Goal: Use online tool/utility: Use online tool/utility

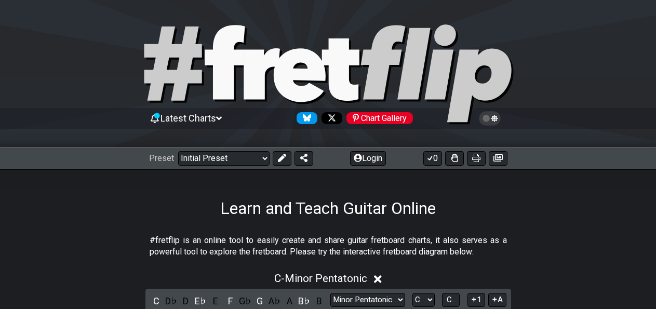
scroll to position [162, 0]
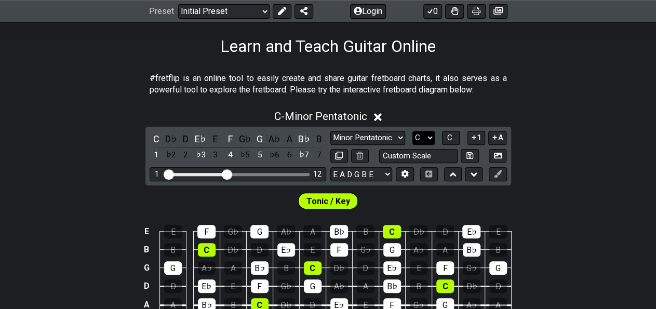
click at [413, 131] on select "A♭ A A♯ B♭ B C C♯ D♭ D D♯ E♭ E F F♯ G♭ G G♯" at bounding box center [424, 138] width 22 height 14
select select "F"
click option "F" at bounding box center [0, 0] width 0 height 0
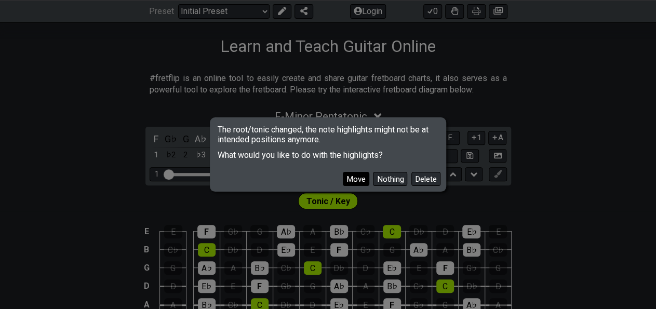
click at [362, 181] on button "Move" at bounding box center [356, 179] width 26 height 14
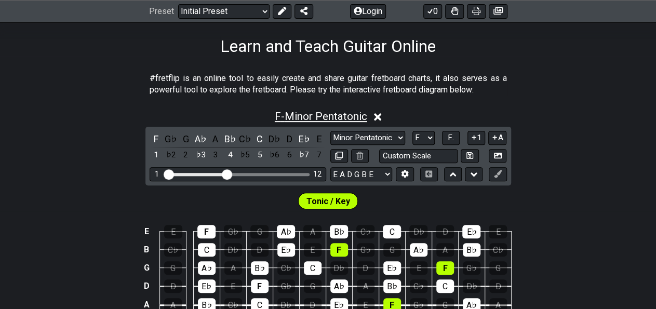
click at [327, 115] on span "F - Minor Pentatonic" at bounding box center [321, 116] width 92 height 12
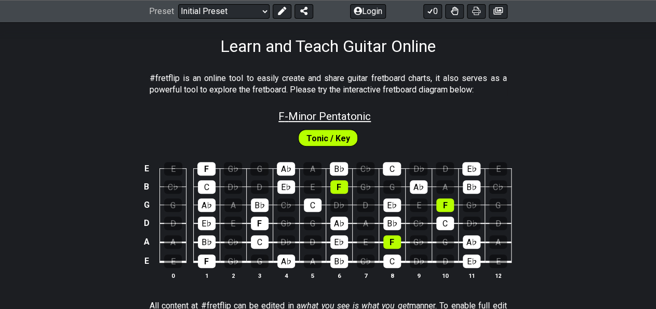
click at [336, 119] on span "F - Minor Pentatonic" at bounding box center [324, 116] width 92 height 12
select select "F"
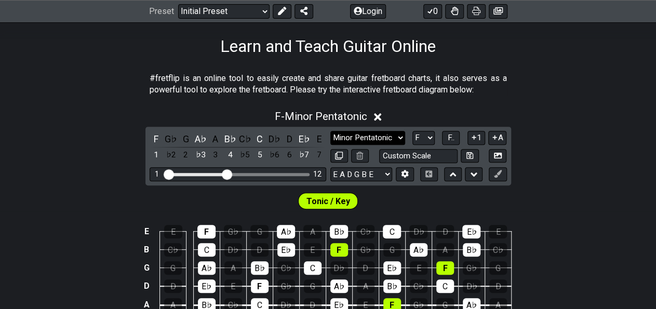
click at [330, 131] on select "Minor Pentatonic Click to edit Minor Pentatonic Major Pentatonic Minor Blues Ma…" at bounding box center [367, 138] width 75 height 14
select select "Minor / Aeolian"
click option "Minor / Aeolian" at bounding box center [0, 0] width 0 height 0
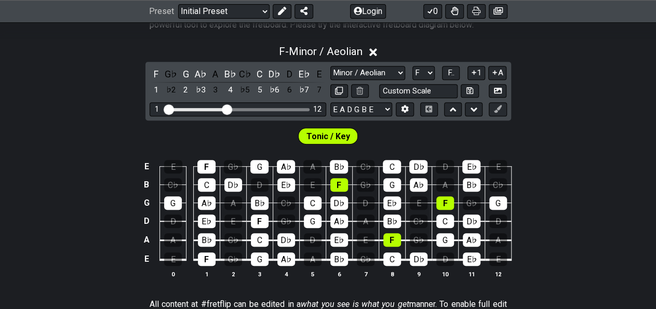
scroll to position [216, 0]
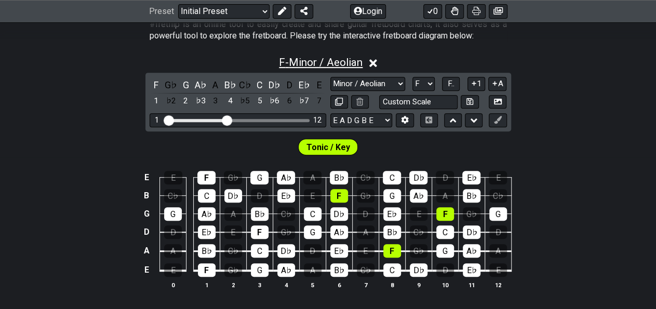
click at [324, 61] on span "F - Minor / Aeolian" at bounding box center [321, 62] width 84 height 12
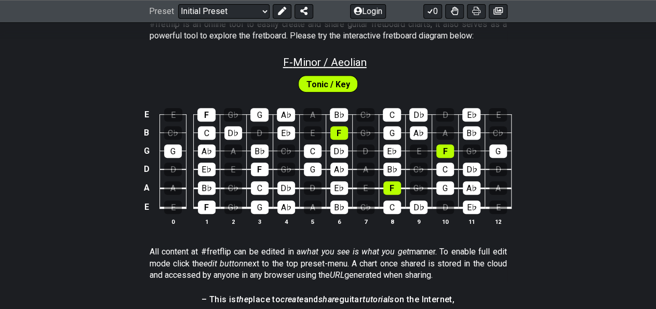
click at [322, 62] on span "F - Minor / Aeolian" at bounding box center [325, 62] width 84 height 12
select select "Minor / Aeolian"
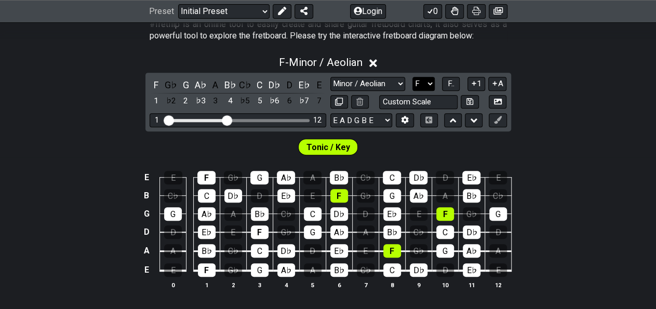
click at [413, 77] on select "A♭ A A♯ B♭ B C C♯ D♭ D D♯ E♭ E F F♯ G♭ G G♯" at bounding box center [424, 84] width 22 height 14
select select "Gb"
click option "G♭" at bounding box center [0, 0] width 0 height 0
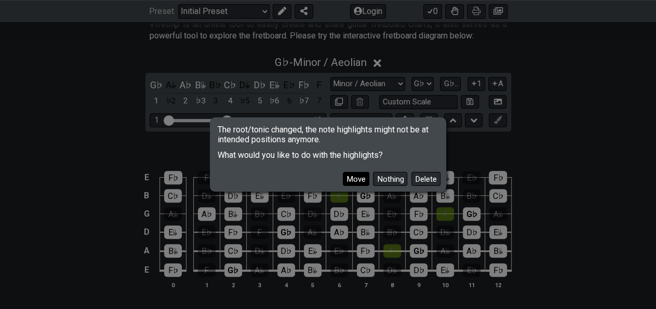
click at [363, 184] on button "Move" at bounding box center [356, 179] width 26 height 14
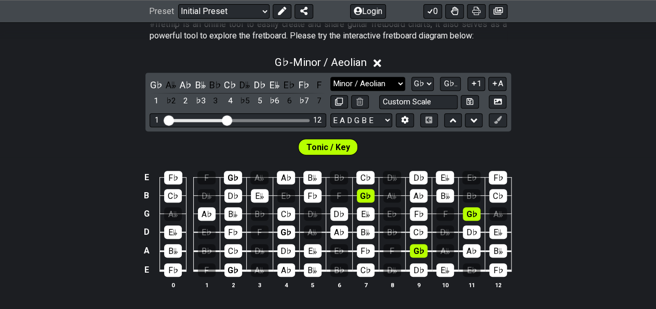
click at [330, 77] on select "Minor Pentatonic Click to edit Minor Pentatonic Major Pentatonic Minor Blues Ma…" at bounding box center [367, 84] width 75 height 14
select select "Major / [PERSON_NAME]"
click option "Major / [PERSON_NAME]" at bounding box center [0, 0] width 0 height 0
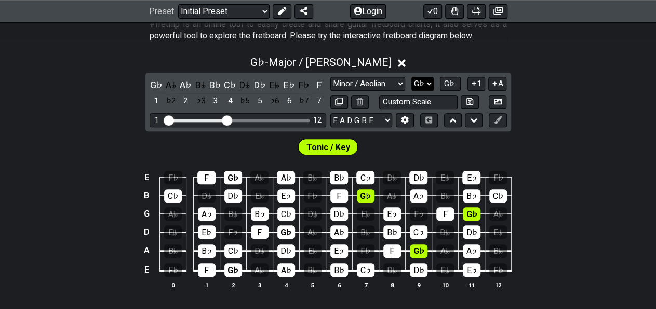
click at [412, 77] on select "A♭ A A♯ B♭ B C C♯ D♭ D D♯ E♭ E F F♯ G♭ G G♯" at bounding box center [423, 84] width 22 height 14
select select "Ab"
click option "A♭" at bounding box center [0, 0] width 0 height 0
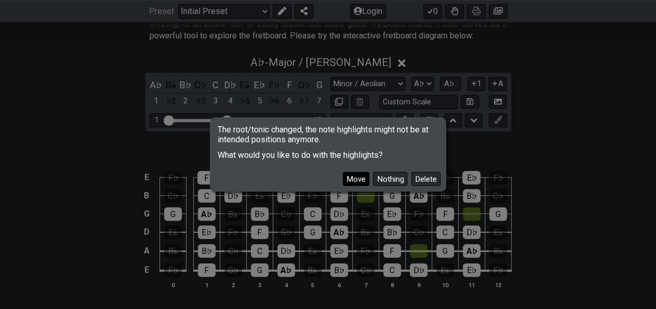
click at [368, 177] on button "Move" at bounding box center [356, 179] width 26 height 14
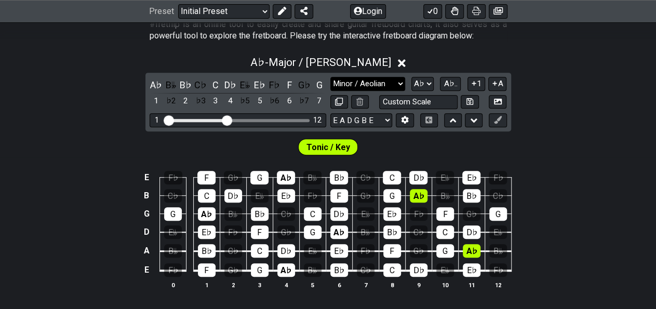
click at [330, 77] on select "Minor Pentatonic Click to edit Minor Pentatonic Major Pentatonic Minor Blues Ma…" at bounding box center [367, 84] width 75 height 14
select select "Major Pentatonic"
click option "Major Pentatonic" at bounding box center [0, 0] width 0 height 0
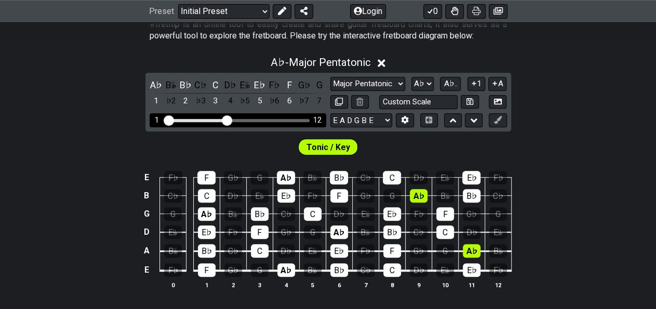
drag, startPoint x: 230, startPoint y: 115, endPoint x: 247, endPoint y: 120, distance: 17.4
click at [247, 120] on div "1 12" at bounding box center [238, 120] width 177 height 14
drag, startPoint x: 230, startPoint y: 118, endPoint x: 254, endPoint y: 121, distance: 24.1
click at [254, 120] on input "Visible fret range" at bounding box center [238, 120] width 148 height 0
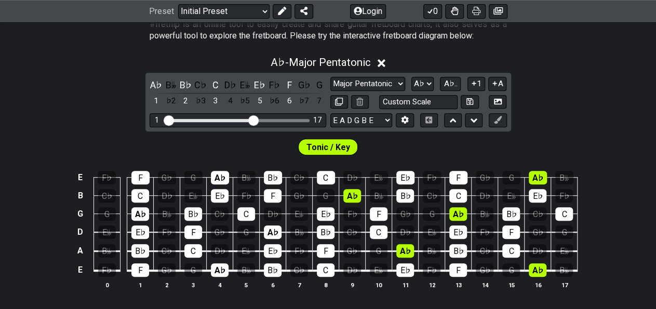
scroll to position [270, 0]
